Goal: Task Accomplishment & Management: Use online tool/utility

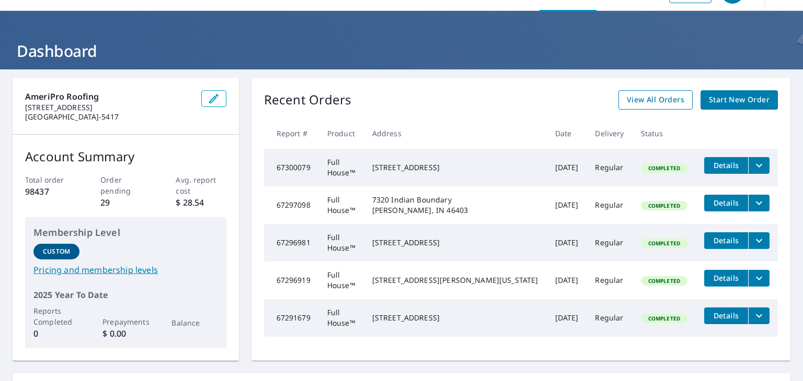
scroll to position [52, 0]
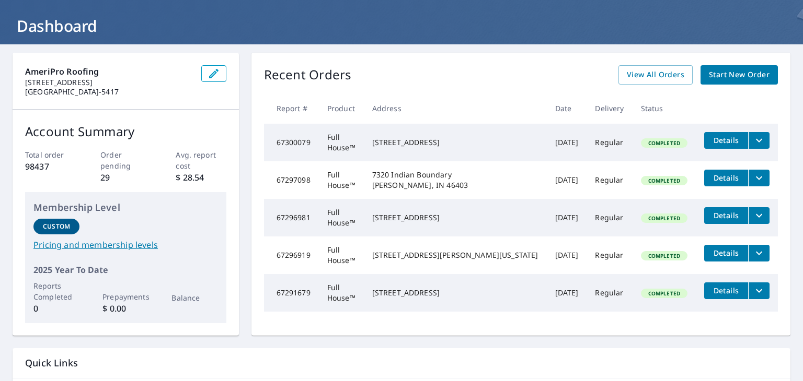
click at [732, 72] on span "Start New Order" at bounding box center [739, 74] width 61 height 13
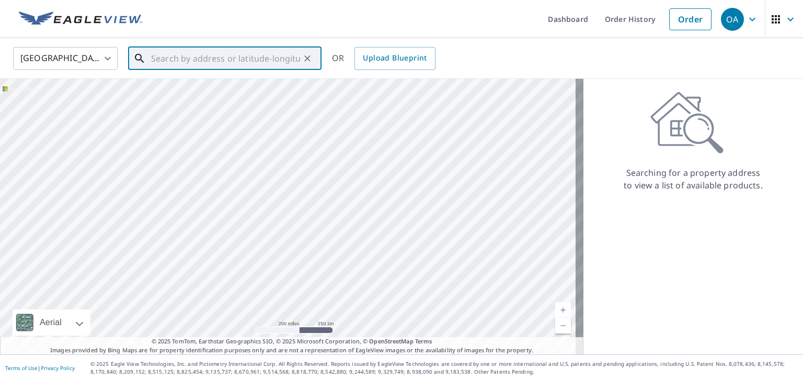
paste input "[STREET_ADDRESS]"
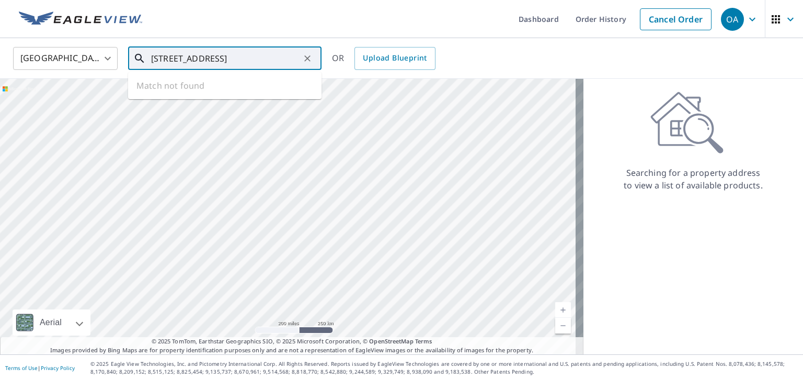
scroll to position [0, 29]
click at [241, 95] on p "[GEOGRAPHIC_DATA]" at bounding box center [231, 100] width 164 height 10
type input "[STREET_ADDRESS]"
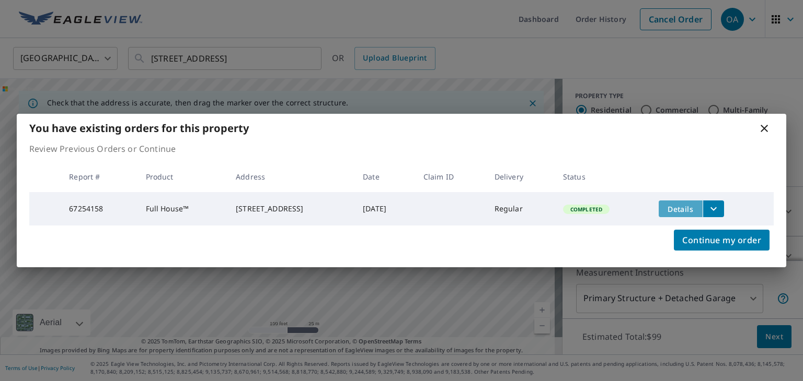
click at [689, 207] on span "Details" at bounding box center [680, 209] width 31 height 10
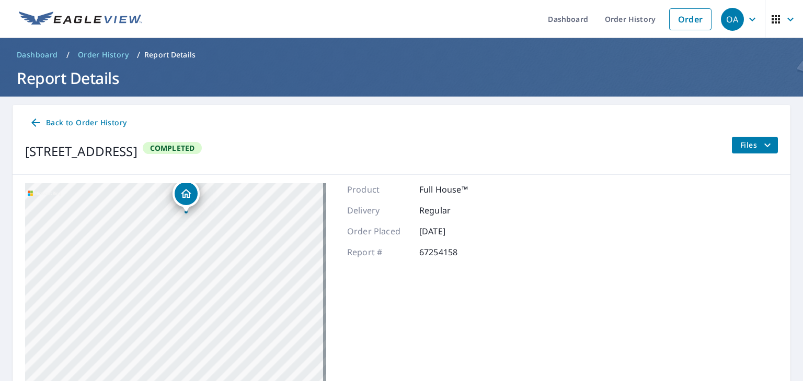
drag, startPoint x: 405, startPoint y: 160, endPoint x: 408, endPoint y: 166, distance: 5.8
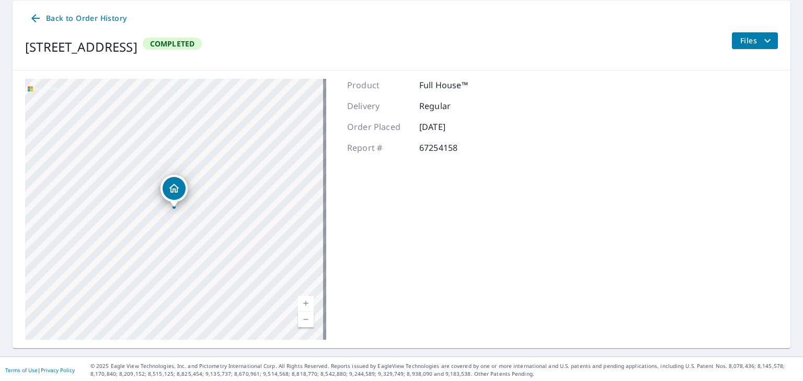
scroll to position [106, 0]
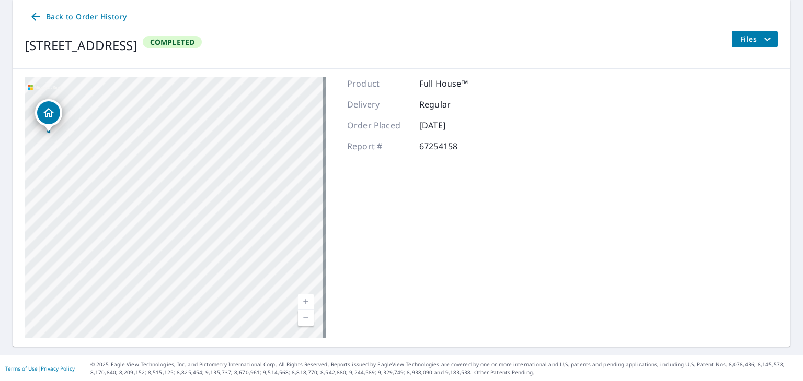
click at [754, 48] on div "Files" at bounding box center [754, 45] width 47 height 29
click at [754, 45] on button "Files" at bounding box center [754, 39] width 47 height 17
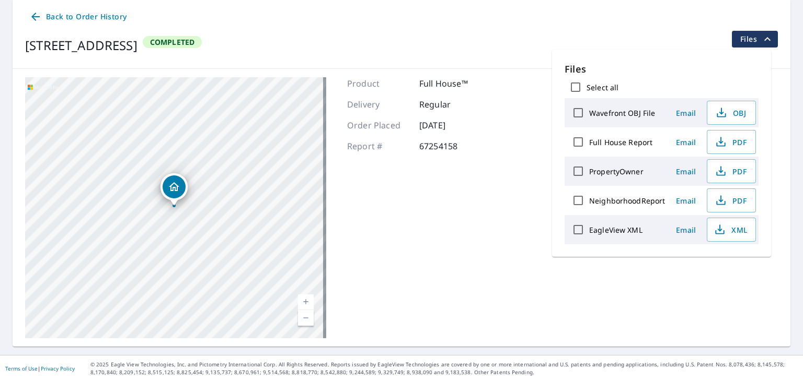
click at [754, 45] on button "Files" at bounding box center [754, 39] width 47 height 17
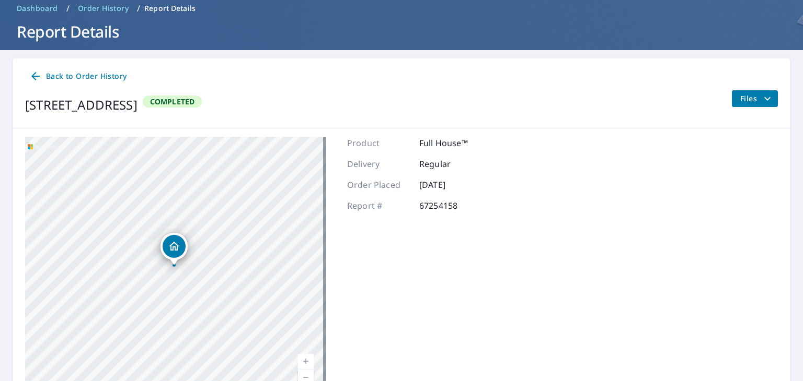
scroll to position [0, 0]
